Goal: Navigation & Orientation: Find specific page/section

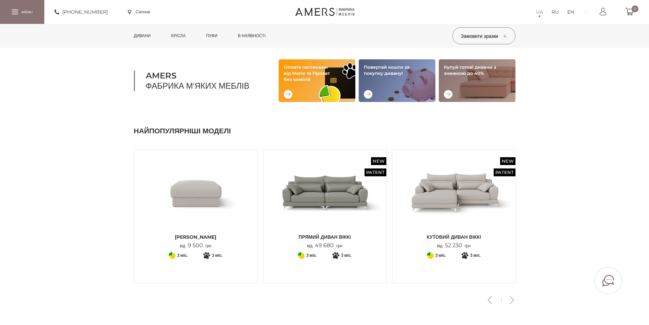
scroll to position [205, 0]
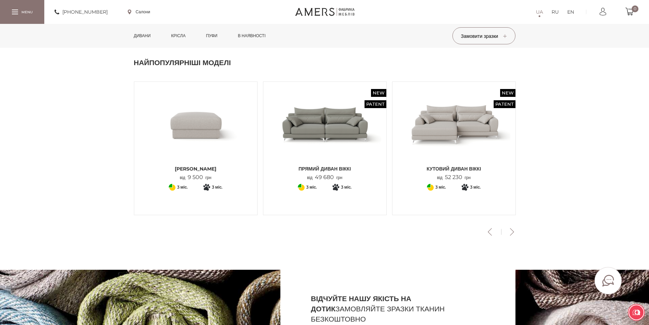
click at [510, 228] on button "Next" at bounding box center [513, 231] width 12 height 7
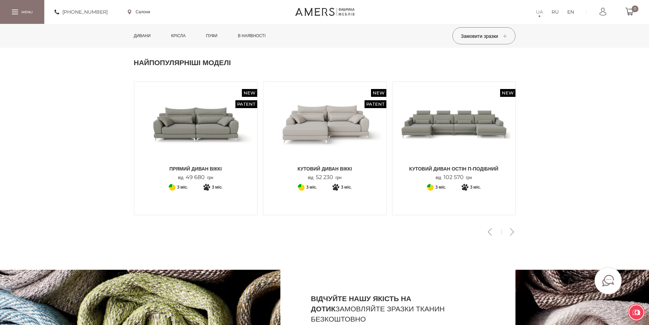
click at [510, 228] on button "Next" at bounding box center [513, 231] width 12 height 7
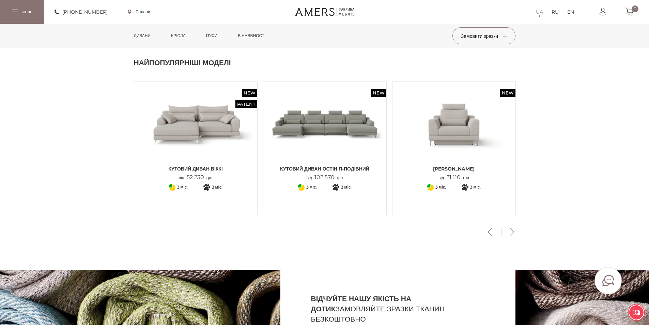
click at [510, 228] on button "Next" at bounding box center [513, 231] width 12 height 7
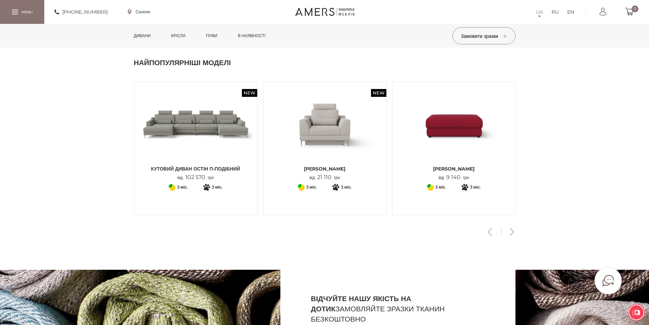
click at [510, 228] on button "Next" at bounding box center [513, 231] width 12 height 7
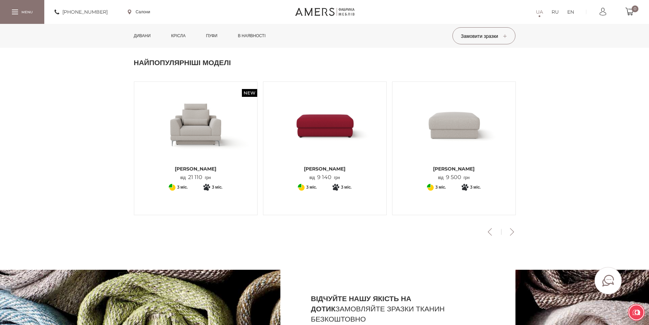
click at [510, 228] on button "Next" at bounding box center [513, 231] width 12 height 7
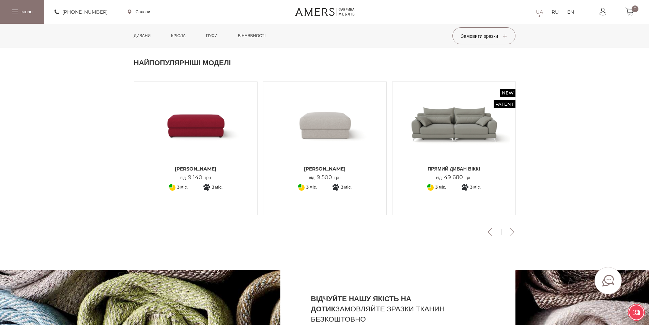
click at [510, 228] on button "Next" at bounding box center [513, 231] width 12 height 7
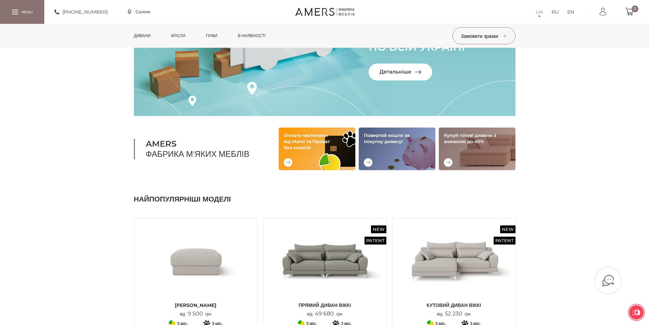
scroll to position [0, 0]
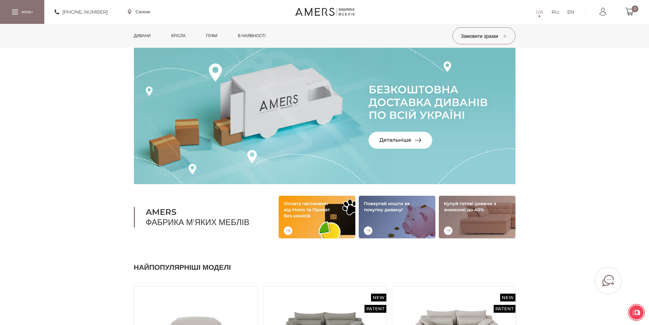
click at [141, 33] on link "Дивани" at bounding box center [142, 36] width 27 height 24
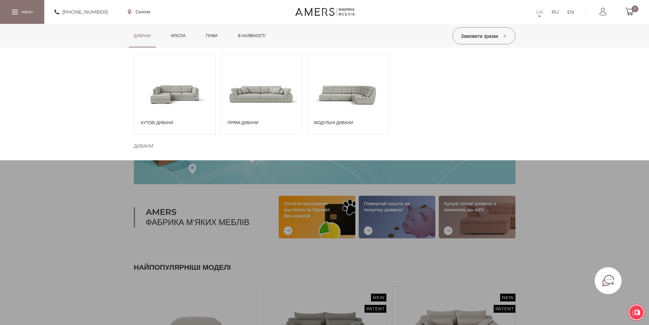
click at [180, 99] on span at bounding box center [174, 93] width 81 height 47
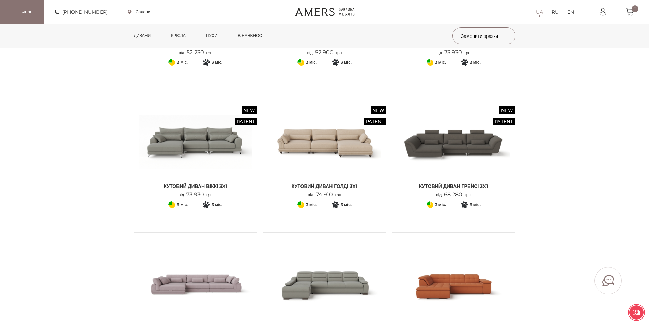
scroll to position [477, 0]
